Goal: Task Accomplishment & Management: Manage account settings

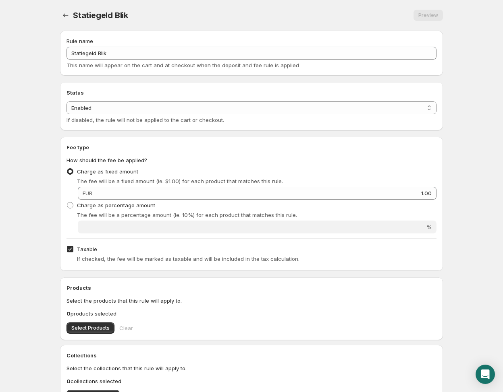
scroll to position [75, 0]
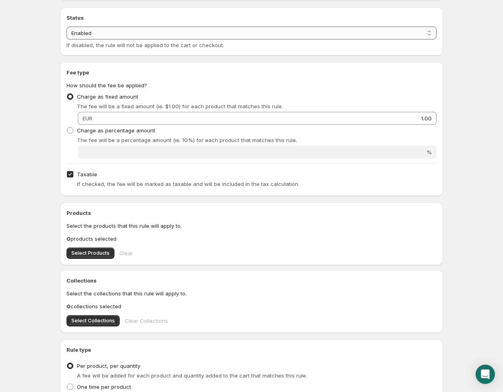
click at [112, 33] on select "Enabled Disabled" at bounding box center [251, 33] width 370 height 13
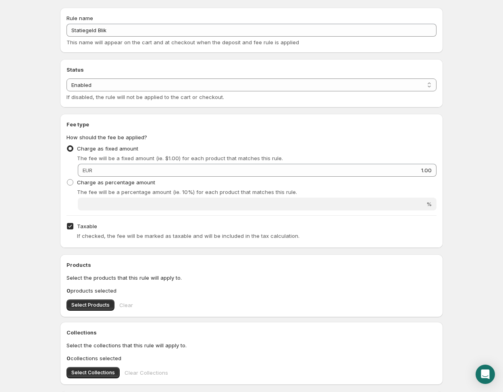
scroll to position [0, 0]
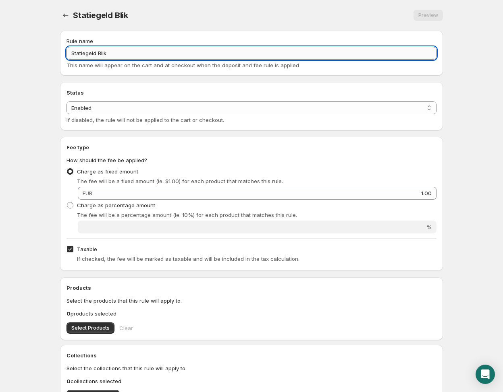
click at [103, 57] on input "Statiegeld Blik" at bounding box center [251, 53] width 370 height 13
click at [127, 56] on input "Statiegeld Blik" at bounding box center [251, 53] width 370 height 13
click at [104, 54] on input "Statiegeld Blik" at bounding box center [251, 53] width 370 height 13
click at [104, 55] on input "Statiegeld Blik" at bounding box center [251, 53] width 370 height 13
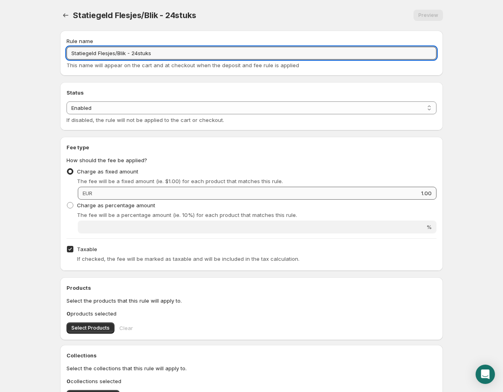
type input "Statiegeld Flesjes/Blik - 24stuks"
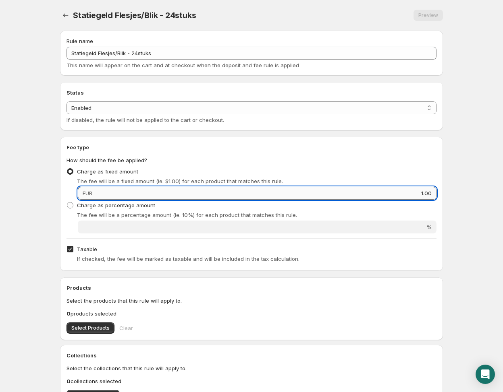
click at [122, 194] on input "1.00" at bounding box center [266, 193] width 342 height 13
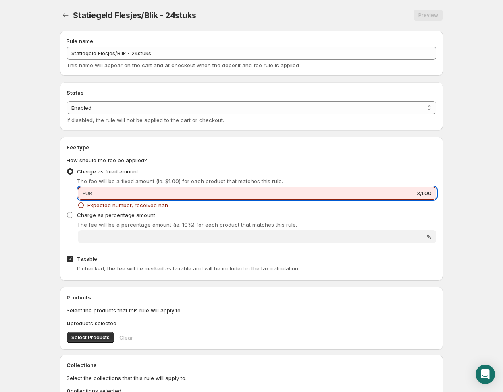
click at [131, 194] on input "3,1.00" at bounding box center [266, 193] width 342 height 13
click at [137, 194] on input "3,1.00" at bounding box center [266, 193] width 342 height 13
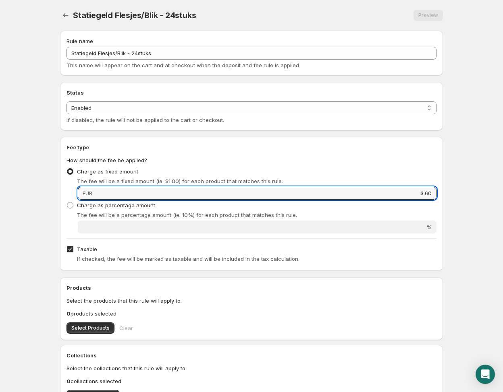
type input "3.60"
click at [437, 156] on div "Fee type How should the fee be applied? Charge as fixed amount The fee will be …" at bounding box center [251, 204] width 383 height 134
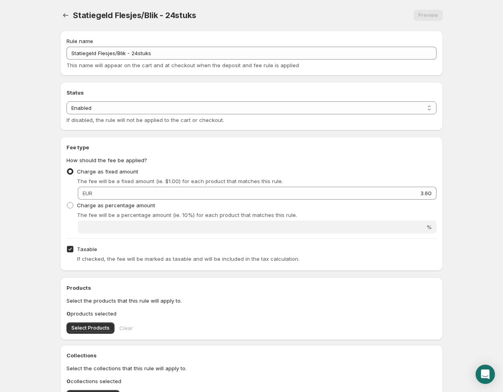
click at [73, 249] on input "Taxable" at bounding box center [70, 249] width 6 height 6
checkbox input "false"
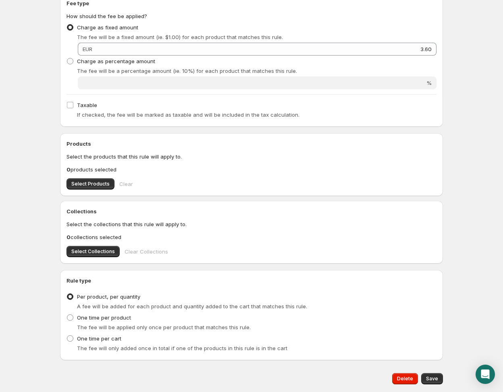
scroll to position [168, 0]
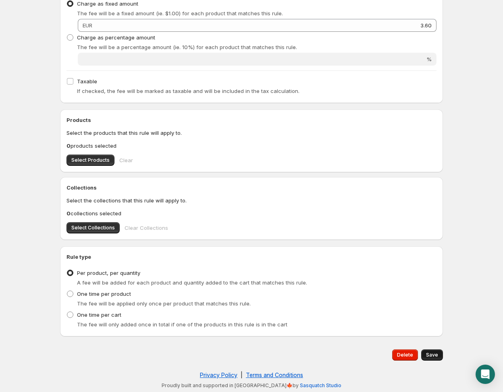
click at [429, 356] on span "Save" at bounding box center [432, 355] width 12 height 6
type input "3.6"
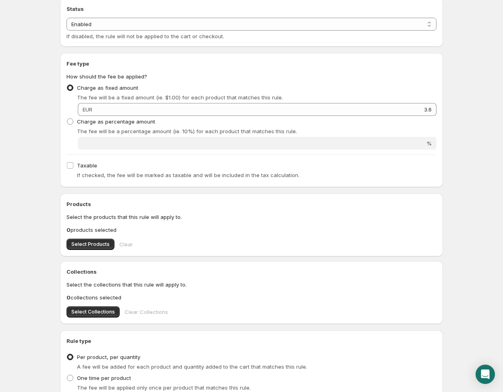
scroll to position [0, 0]
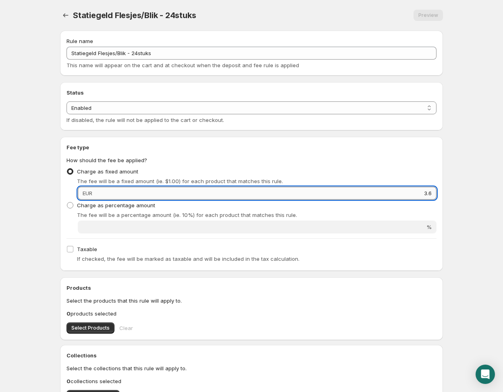
click at [111, 188] on input "3.6" at bounding box center [266, 193] width 342 height 13
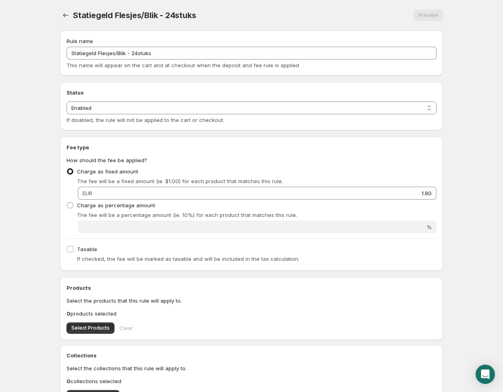
type input "3.6"
click at [64, 17] on icon "Settings" at bounding box center [66, 15] width 8 height 8
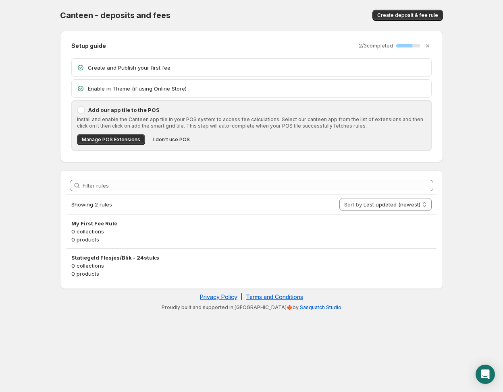
click at [130, 66] on p "Create and Publish your first fee" at bounding box center [257, 68] width 338 height 8
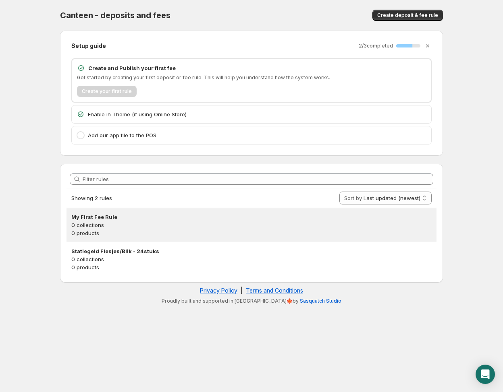
click at [170, 233] on p "0 products" at bounding box center [251, 233] width 360 height 8
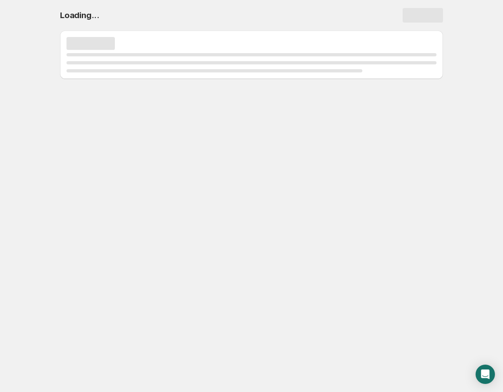
select select "deactive"
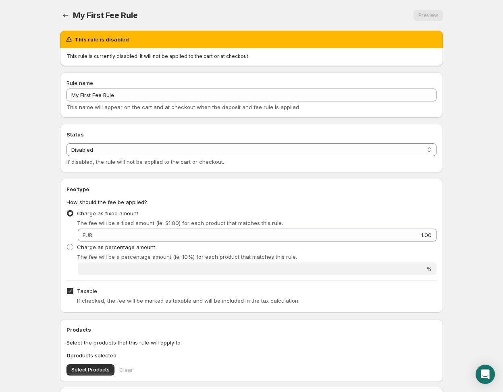
scroll to position [210, 0]
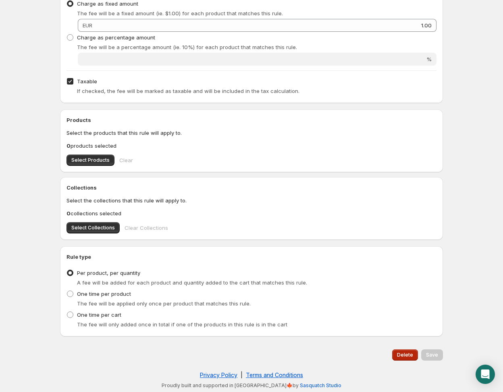
click at [402, 355] on span "Delete" at bounding box center [405, 355] width 16 height 6
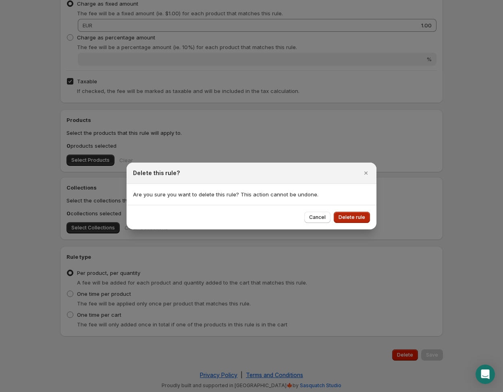
click at [349, 216] on span "Delete rule" at bounding box center [351, 217] width 27 height 6
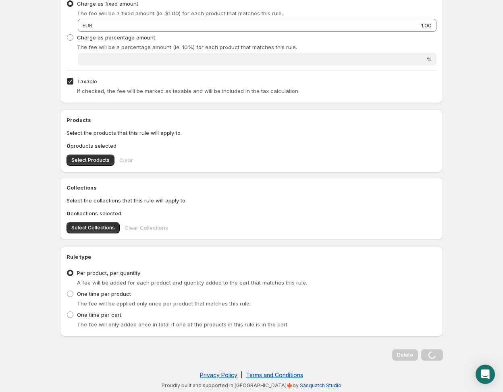
scroll to position [0, 0]
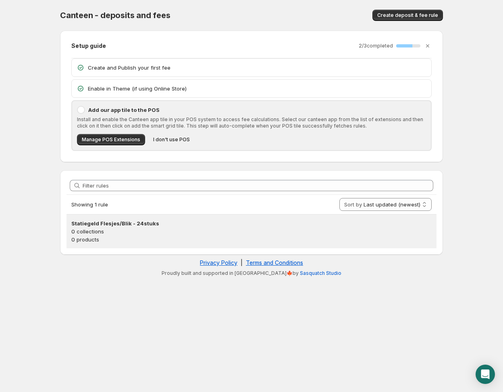
click at [220, 220] on h3 "Statiegeld Flesjes/Blik - 24stuks" at bounding box center [251, 224] width 360 height 8
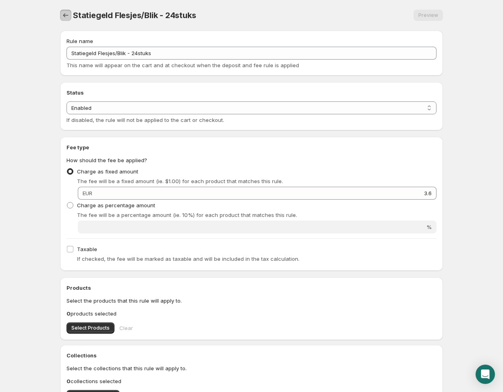
click at [67, 12] on icon "Settings" at bounding box center [66, 15] width 8 height 8
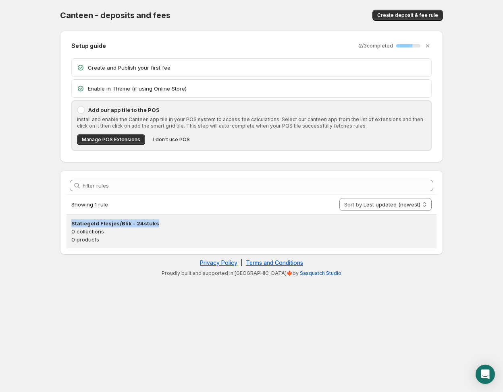
drag, startPoint x: 71, startPoint y: 222, endPoint x: 186, endPoint y: 222, distance: 115.2
click at [186, 222] on div "Statiegeld Flesjes/Blik - 24stuks 0 collections 0 products" at bounding box center [251, 232] width 370 height 34
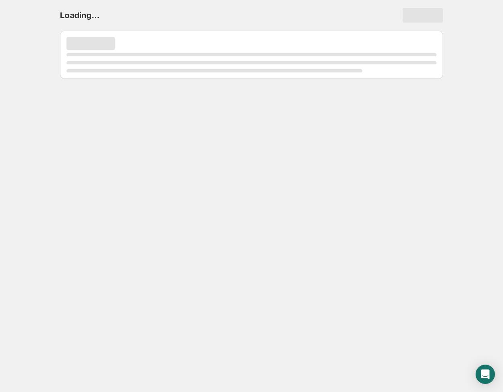
copy h3 "Statiegeld Flesjes/Blik - 24stuks"
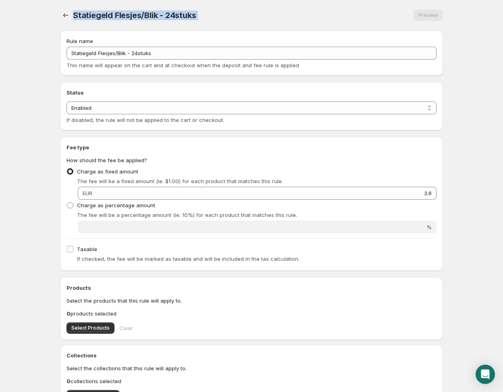
drag, startPoint x: 74, startPoint y: 15, endPoint x: 357, endPoint y: 15, distance: 283.3
click at [357, 15] on div "Statiegeld Flesjes/Blik - 24stuks Preview More actions Preview" at bounding box center [251, 15] width 383 height 11
copy div "Statiegeld Flesjes/Blik - 24stuks Preview More actions Preview"
click at [66, 13] on icon "Settings" at bounding box center [66, 15] width 8 height 8
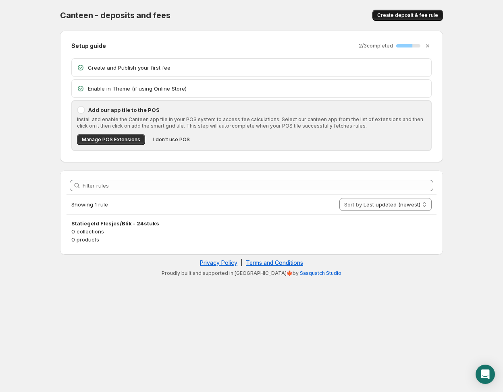
click at [428, 15] on span "Create deposit & fee rule" at bounding box center [407, 15] width 61 height 6
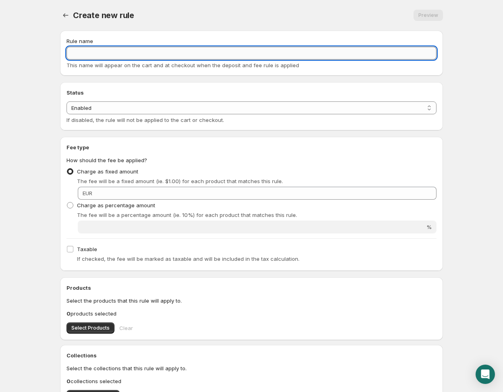
click at [120, 59] on input "Rule name" at bounding box center [251, 53] width 370 height 13
paste input "Statiegeld Flesjes/Blik - 24stuks"
click at [137, 54] on input "Statiegeld Flesjes/Blik - 24stuks" at bounding box center [251, 53] width 370 height 13
type input "Statiegeld Flesjes/Blik - 12stuks"
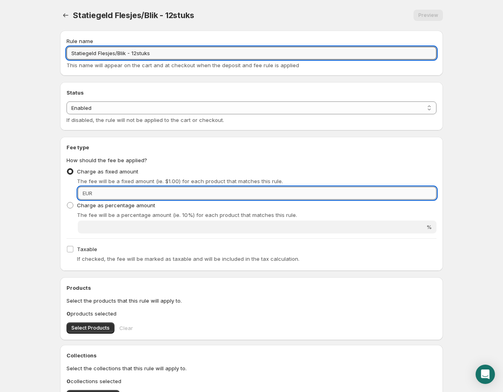
click at [126, 191] on input "Fixed amount" at bounding box center [266, 193] width 342 height 13
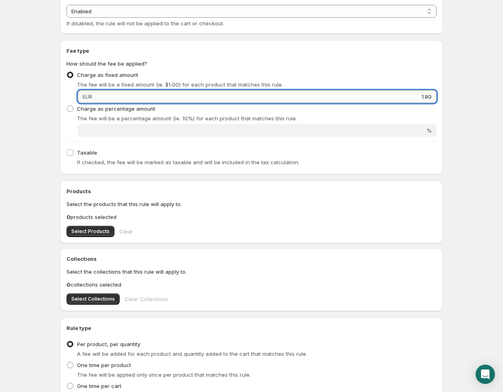
scroll to position [168, 0]
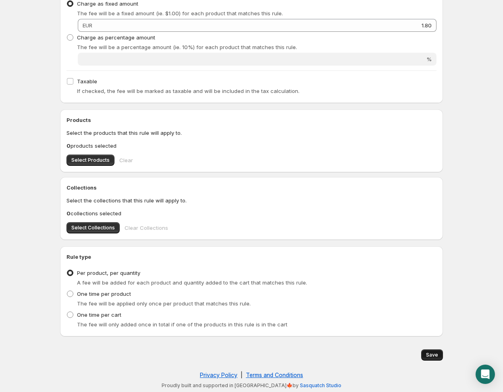
click at [432, 352] on span "Save" at bounding box center [432, 355] width 12 height 6
type input "1.8"
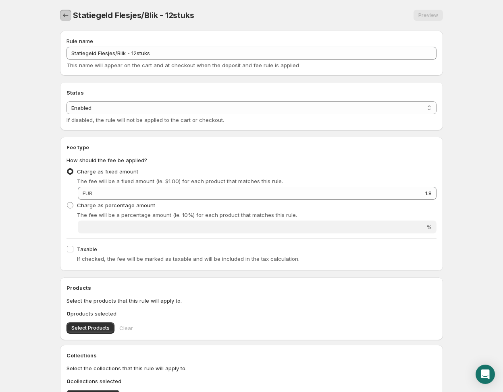
click at [62, 12] on icon "Settings" at bounding box center [66, 15] width 8 height 8
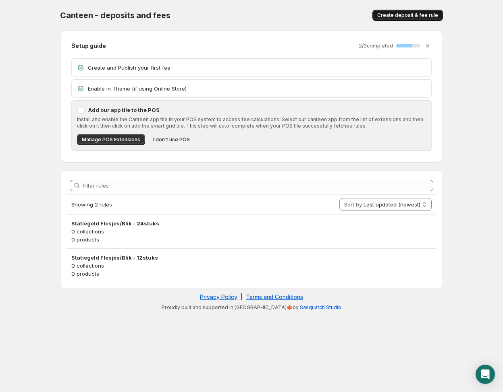
click at [431, 18] on span "Create deposit & fee rule" at bounding box center [407, 15] width 61 height 6
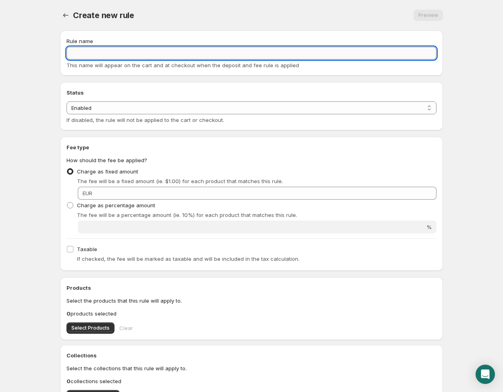
click at [103, 51] on input "Rule name" at bounding box center [251, 53] width 370 height 13
paste input "Statiegeld Flesjes/Blik - 24stuks"
click at [139, 57] on input "Statiegeld Flesjes/Blik - 24stuks" at bounding box center [251, 53] width 370 height 13
click at [138, 52] on input "Statiegeld Flesjes/Blik - 24stuks" at bounding box center [251, 53] width 370 height 13
type input "Statiegeld Flesjes/Blik - 6stuks"
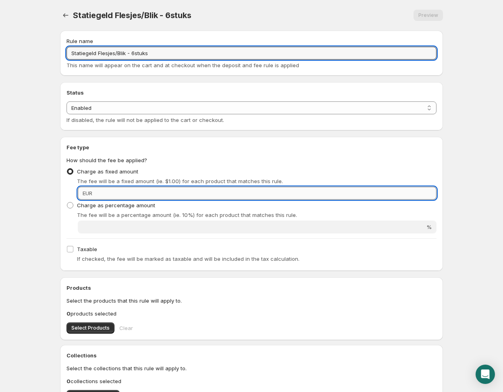
click at [120, 197] on input "Fixed amount" at bounding box center [266, 193] width 342 height 13
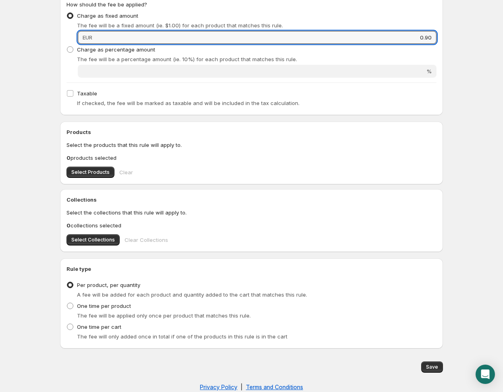
scroll to position [168, 0]
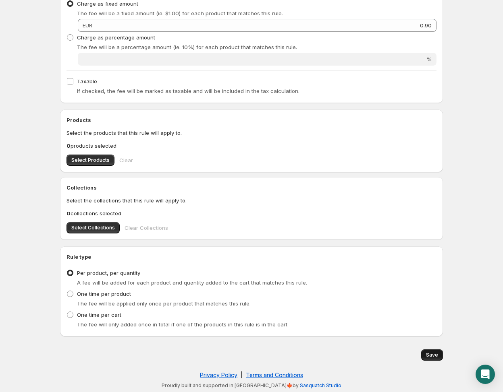
click at [435, 357] on span "Save" at bounding box center [432, 355] width 12 height 6
type input "0.9"
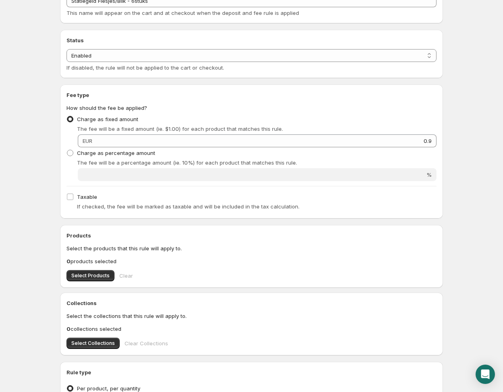
scroll to position [168, 0]
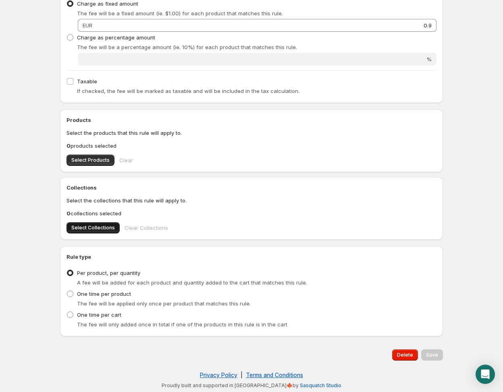
click at [98, 226] on span "Select Collections" at bounding box center [93, 228] width 44 height 6
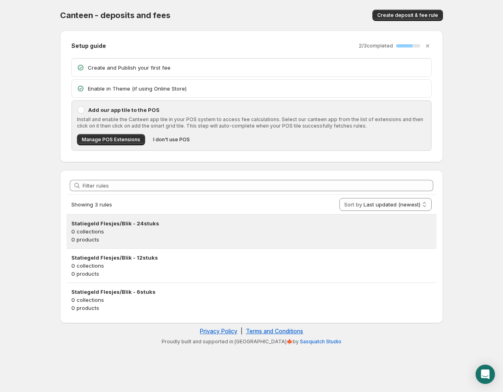
click at [180, 229] on p "0 collections" at bounding box center [251, 232] width 360 height 8
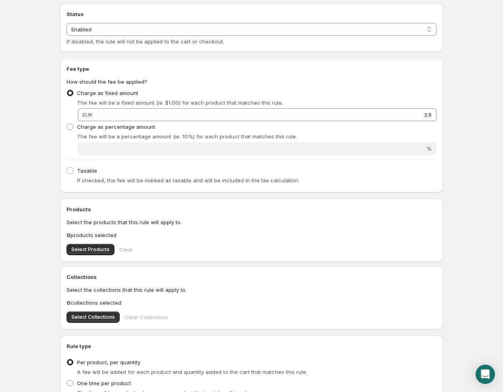
scroll to position [162, 0]
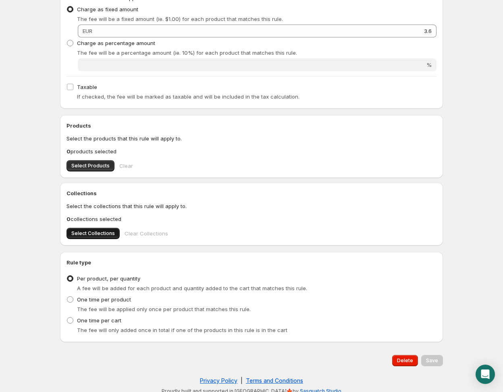
click at [107, 235] on span "Select Collections" at bounding box center [93, 233] width 44 height 6
click at [433, 357] on button "Save" at bounding box center [432, 360] width 22 height 11
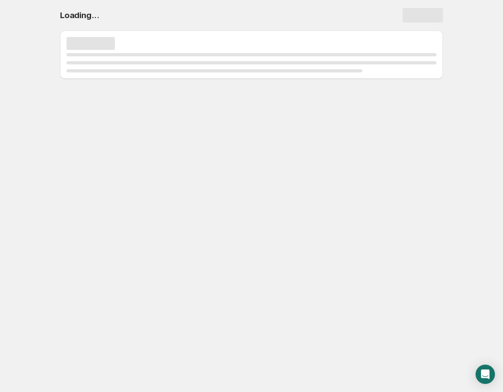
scroll to position [0, 0]
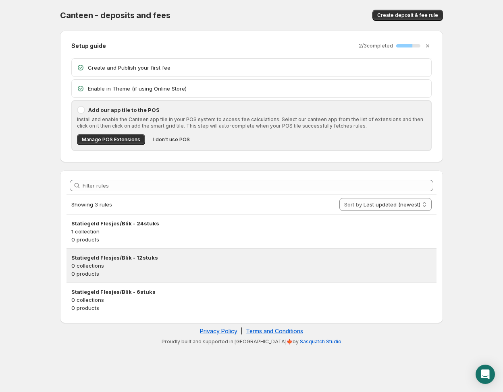
click at [141, 249] on div "Statiegeld Flesjes/Blik - 12stuks 0 collections 0 products" at bounding box center [251, 266] width 370 height 34
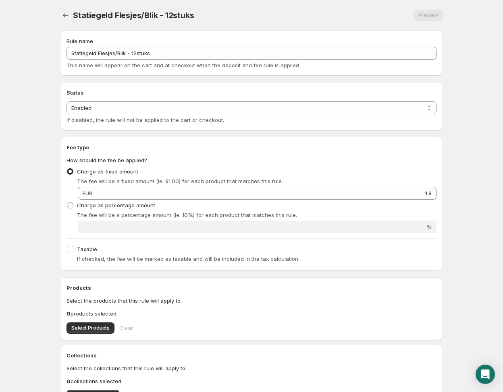
scroll to position [168, 0]
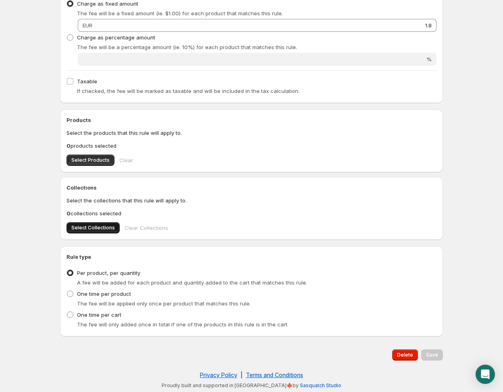
click at [91, 226] on span "Select Collections" at bounding box center [93, 228] width 44 height 6
click at [438, 356] on span "Save" at bounding box center [432, 355] width 12 height 6
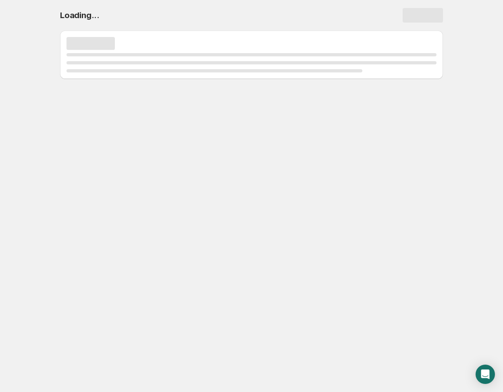
scroll to position [0, 0]
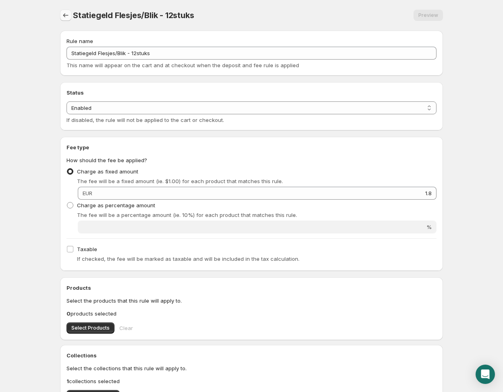
click at [64, 15] on icon "Settings" at bounding box center [66, 15] width 8 height 8
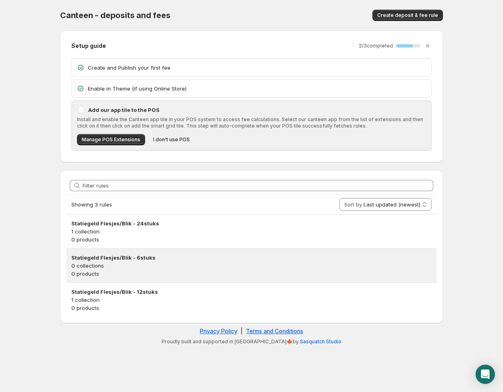
click at [180, 262] on p "0 collections" at bounding box center [251, 266] width 360 height 8
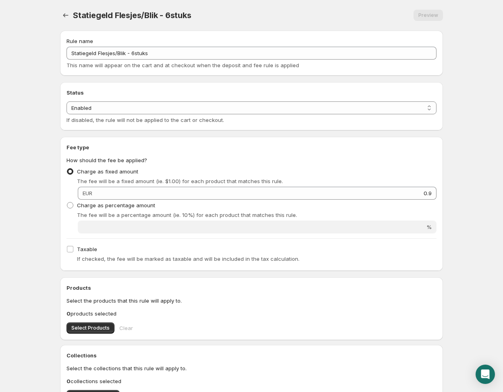
scroll to position [168, 0]
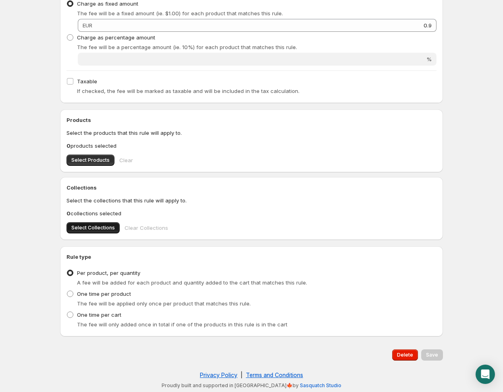
click at [102, 226] on span "Select Collections" at bounding box center [93, 228] width 44 height 6
click at [434, 352] on span "Save" at bounding box center [432, 355] width 12 height 6
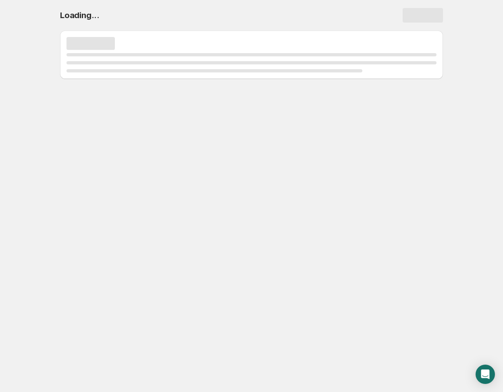
scroll to position [0, 0]
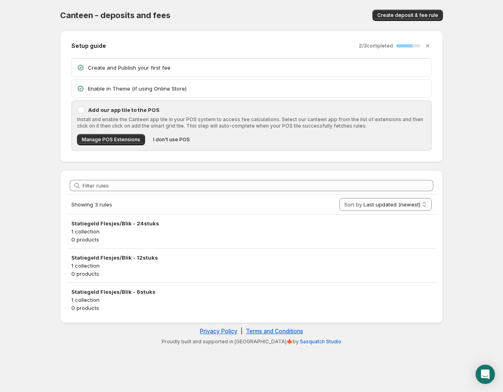
click at [457, 183] on body "Home Help Canteen - deposits and fees. This page is ready Canteen - deposits an…" at bounding box center [251, 196] width 503 height 392
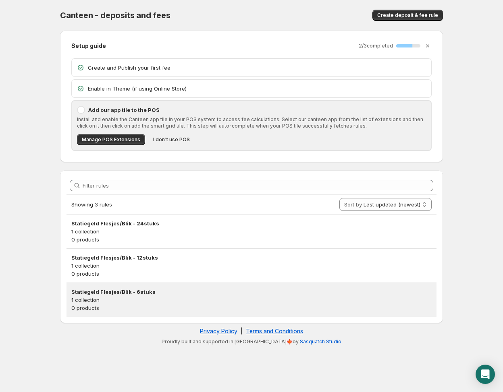
click at [183, 304] on p "0 products" at bounding box center [251, 308] width 360 height 8
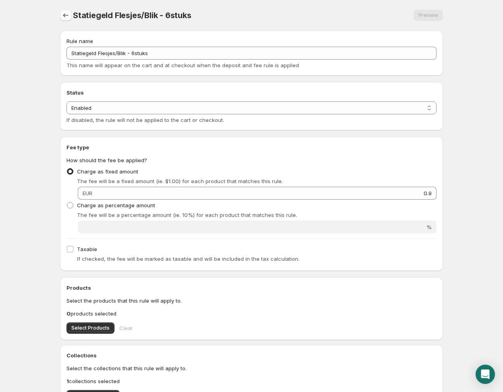
click at [68, 17] on icon "Settings" at bounding box center [66, 15] width 8 height 8
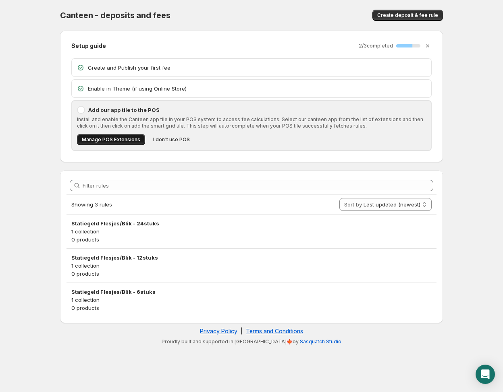
click at [126, 141] on span "Manage POS Extensions" at bounding box center [111, 140] width 58 height 6
